Goal: Information Seeking & Learning: Understand process/instructions

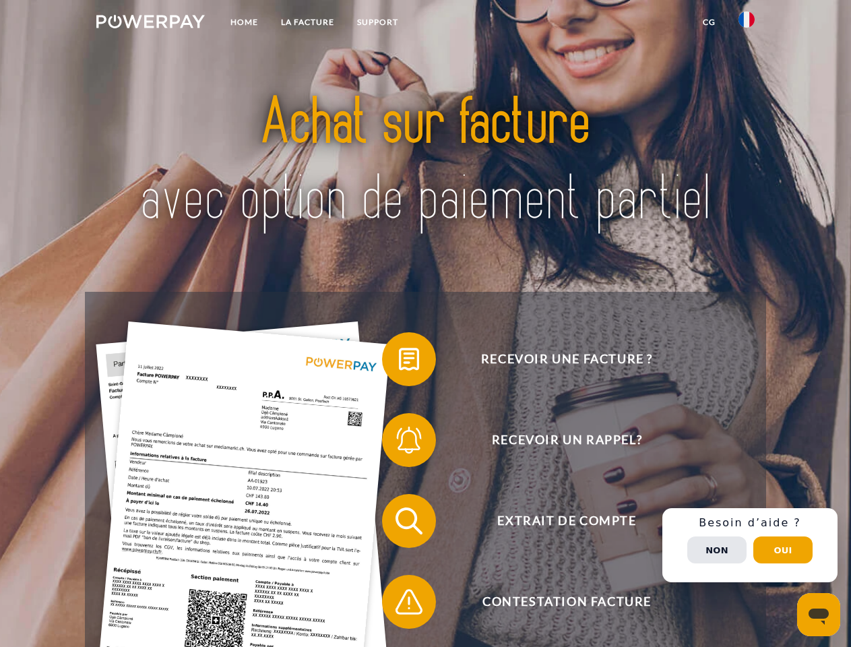
click at [150, 24] on img at bounding box center [150, 21] width 108 height 13
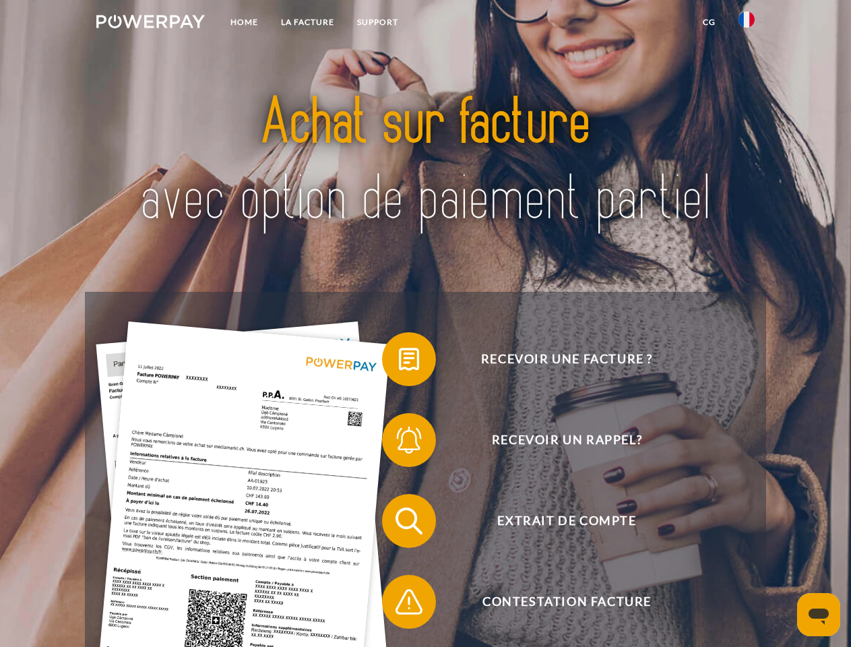
click at [746, 24] on img at bounding box center [746, 19] width 16 height 16
click at [709, 22] on link "CG" at bounding box center [709, 22] width 36 height 24
click at [399, 362] on span at bounding box center [388, 358] width 67 height 67
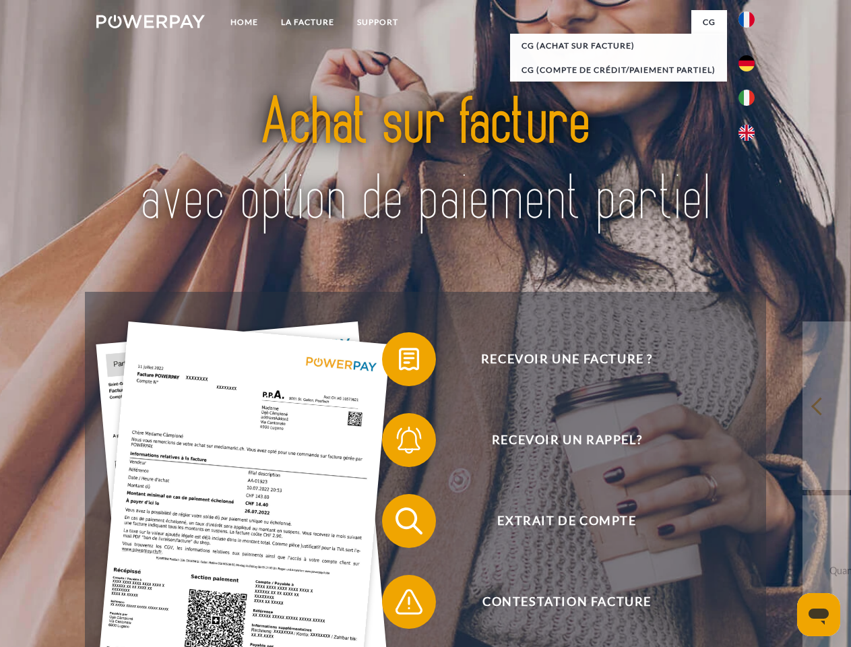
click at [399, 443] on div "Recevoir une facture ? Recevoir un rappel? Extrait de compte retour" at bounding box center [425, 561] width 680 height 539
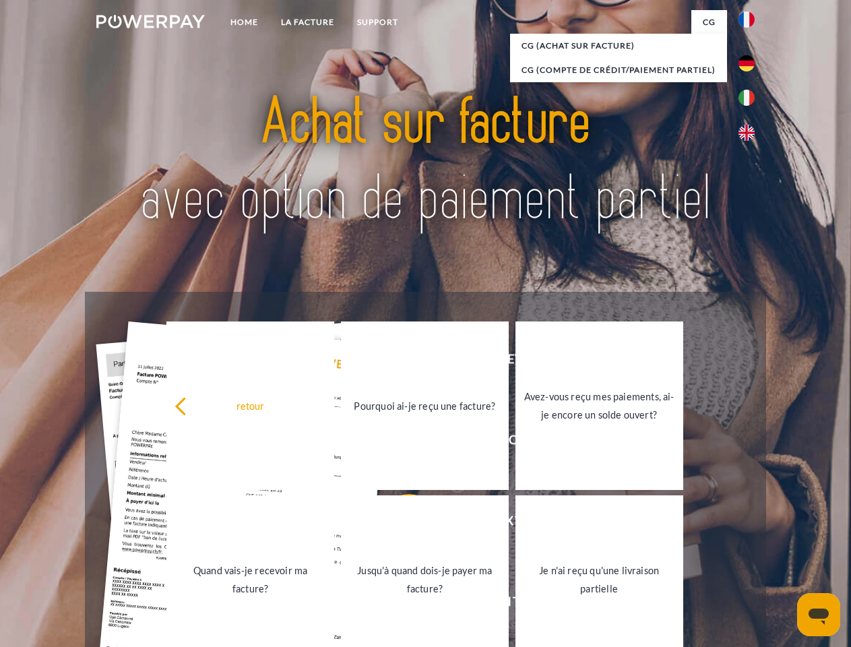
click at [399, 523] on link "Jusqu'à quand dois-je payer ma facture?" at bounding box center [425, 579] width 168 height 168
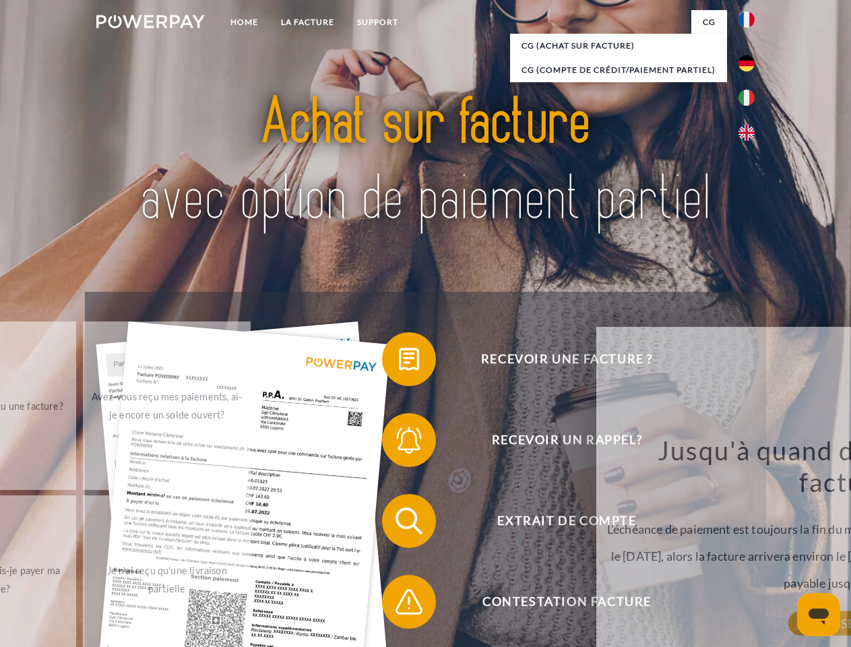
click at [399, 604] on span at bounding box center [388, 601] width 67 height 67
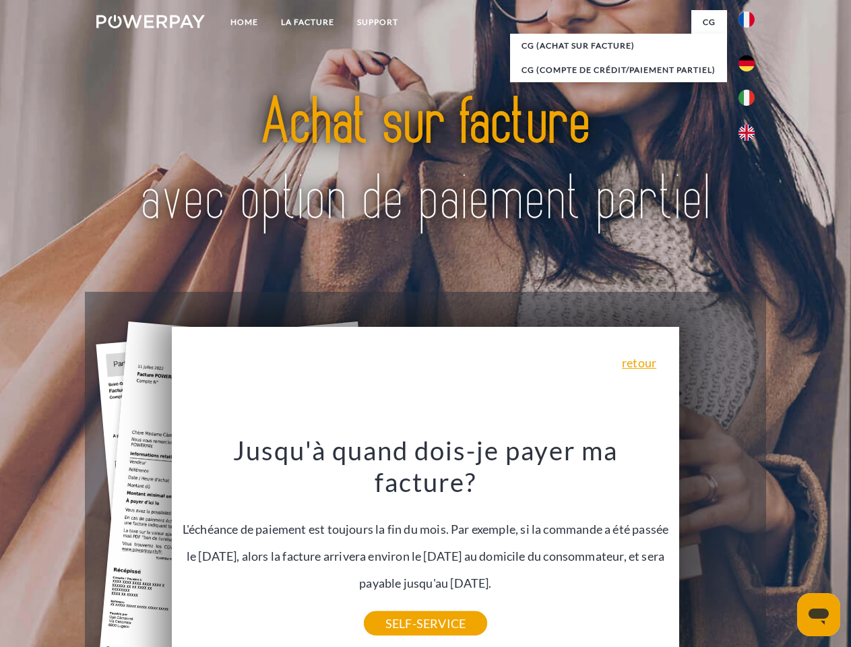
click at [750, 545] on div "Recevoir une facture ? Recevoir un rappel? Extrait de compte retour" at bounding box center [425, 561] width 680 height 539
click at [717, 548] on span "Extrait de compte" at bounding box center [566, 521] width 330 height 54
click at [783, 550] on header "Home LA FACTURE Support" at bounding box center [425, 465] width 851 height 930
